Goal: Information Seeking & Learning: Learn about a topic

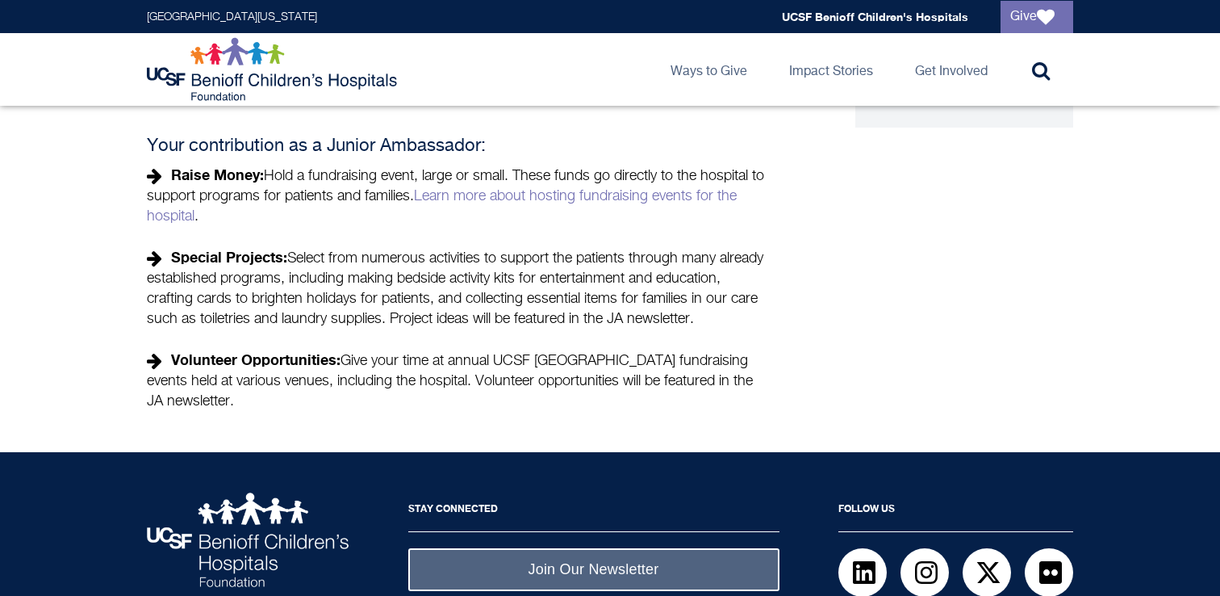
scroll to position [546, 0]
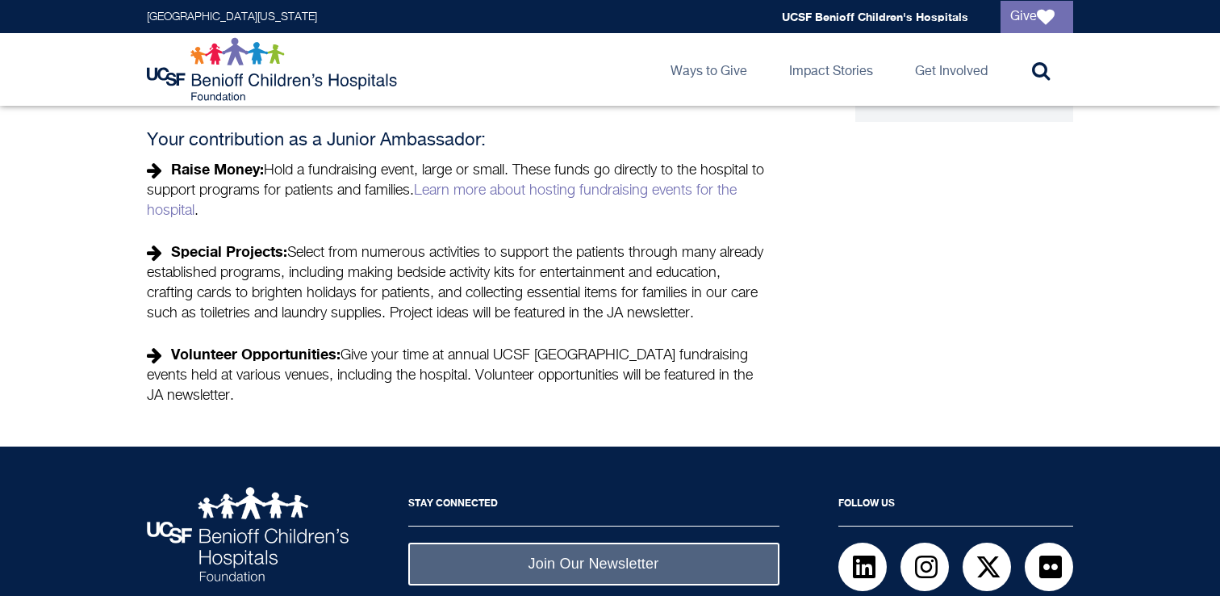
click at [298, 357] on strong "Volunteer Opportunities:" at bounding box center [256, 354] width 170 height 18
click at [297, 375] on p "Volunteer Opportunities: Give your time at annual UCSF Benioff Children’s Hospi…" at bounding box center [458, 375] width 622 height 62
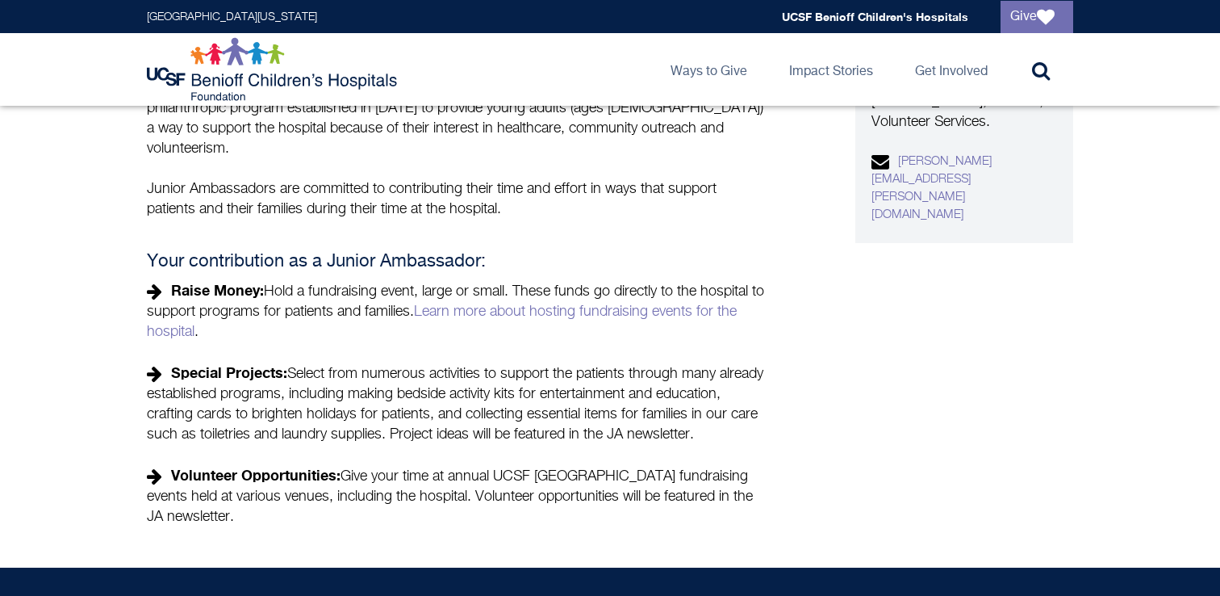
scroll to position [437, 0]
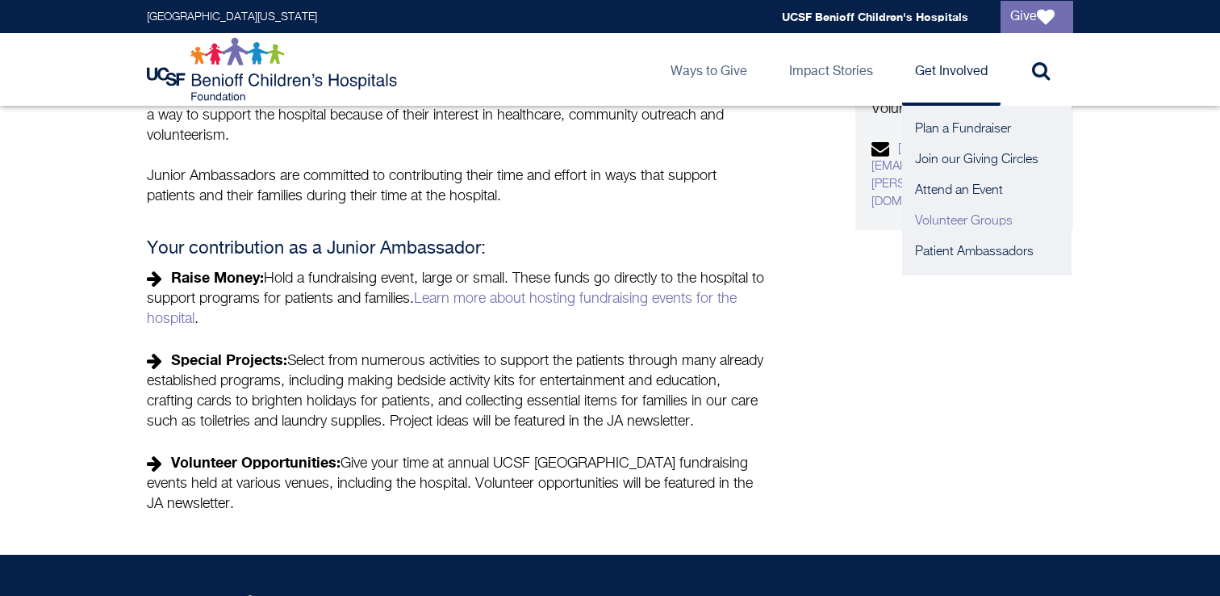
click at [952, 216] on link "Volunteer Groups" at bounding box center [987, 221] width 170 height 31
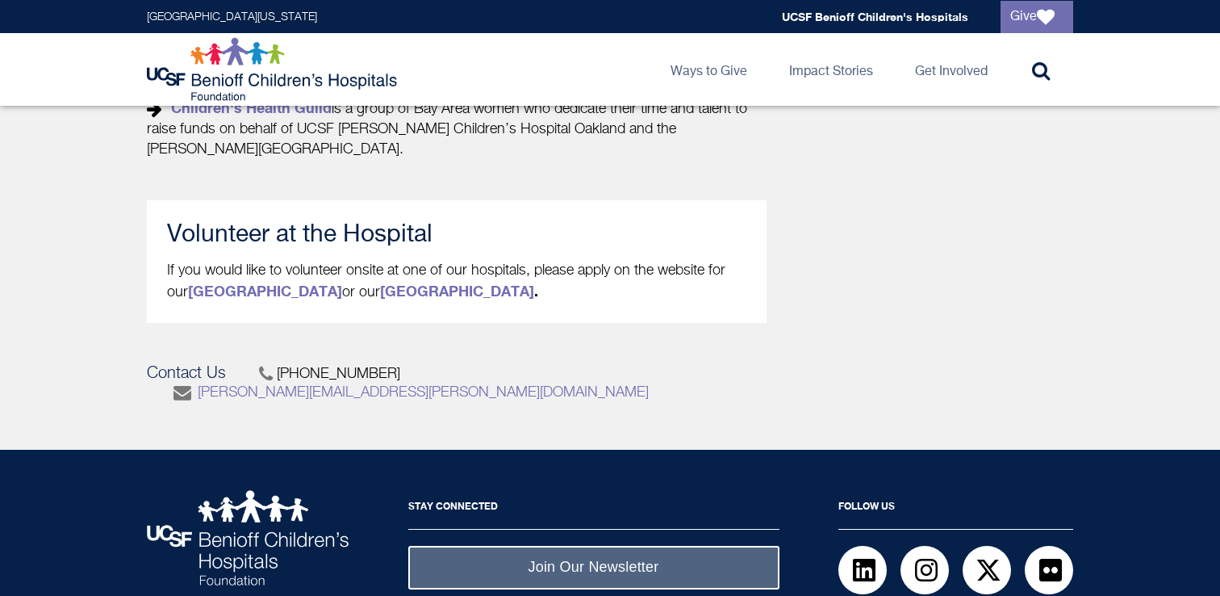
scroll to position [884, 0]
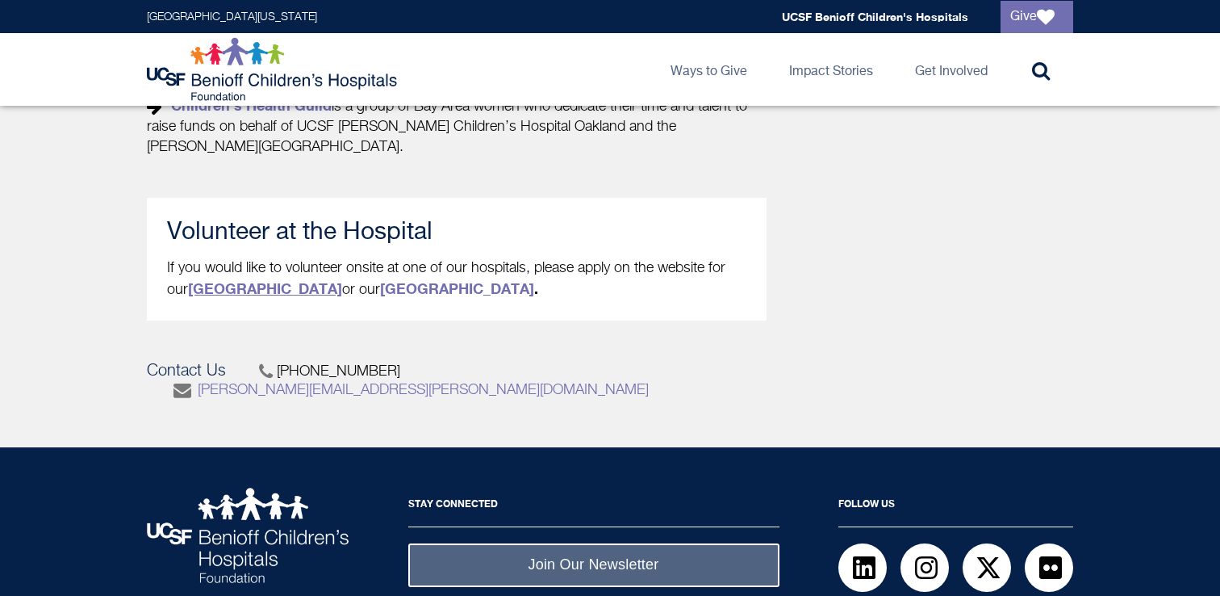
click at [293, 289] on strong "[GEOGRAPHIC_DATA]" at bounding box center [265, 288] width 154 height 18
